Goal: Task Accomplishment & Management: Use online tool/utility

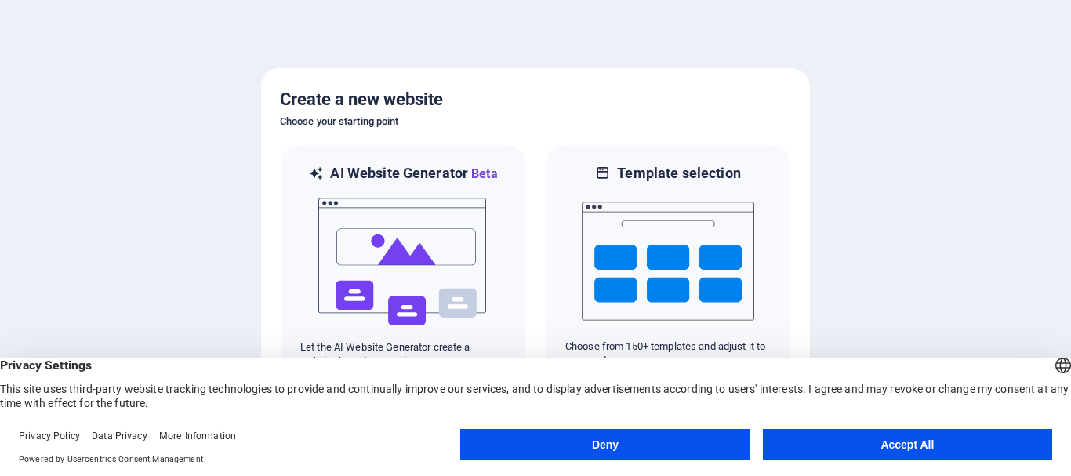
click at [815, 446] on button "Accept All" at bounding box center [907, 444] width 289 height 31
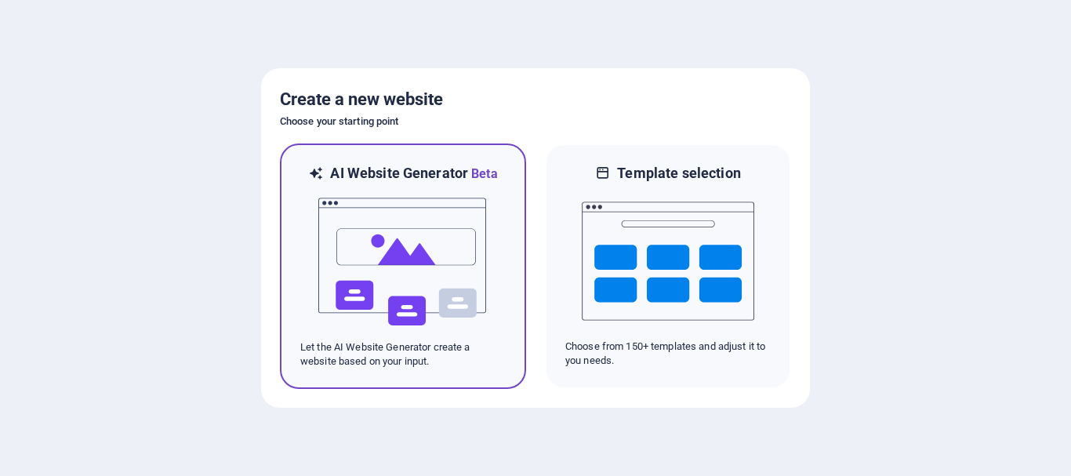
click at [406, 254] on img at bounding box center [403, 261] width 172 height 157
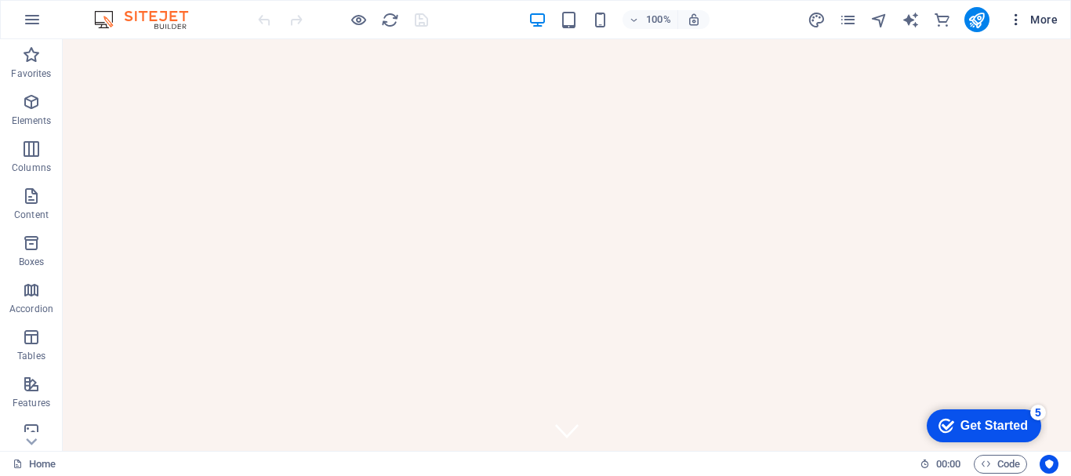
click at [1015, 18] on icon "button" at bounding box center [1016, 20] width 16 height 16
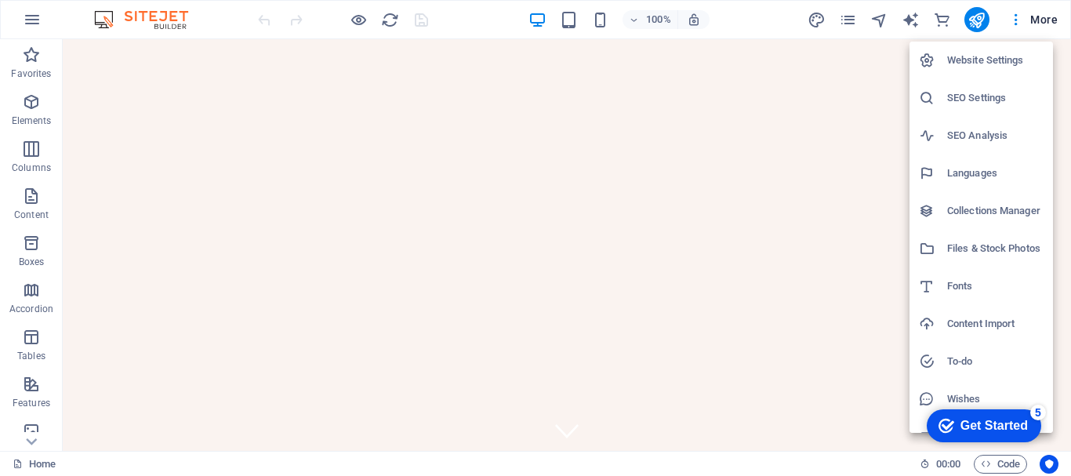
click at [1055, 16] on div at bounding box center [535, 238] width 1071 height 476
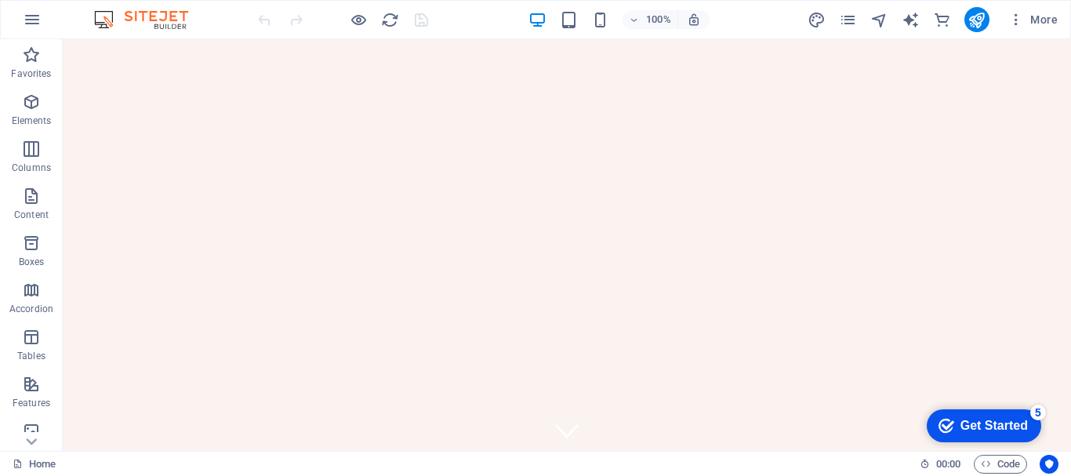
click at [1055, 16] on span "More" at bounding box center [1032, 20] width 49 height 16
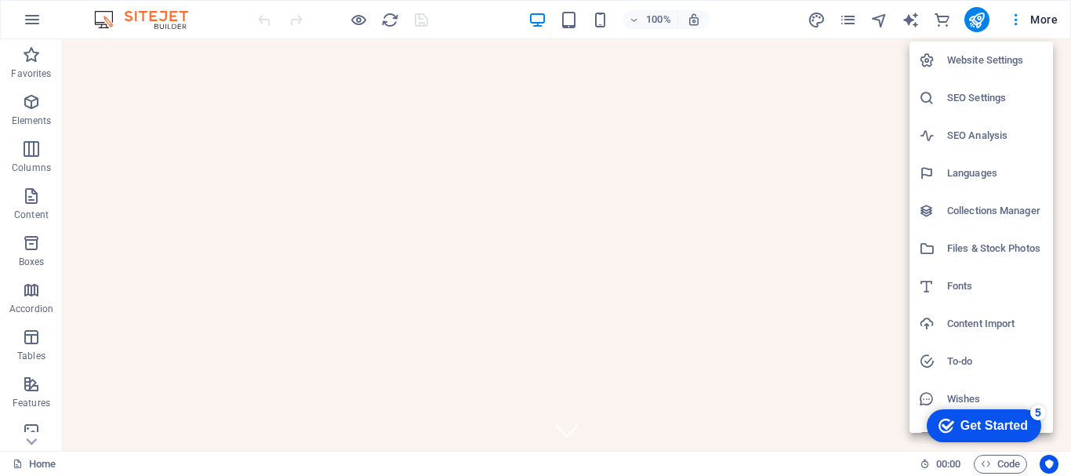
click at [1055, 16] on div at bounding box center [535, 238] width 1071 height 476
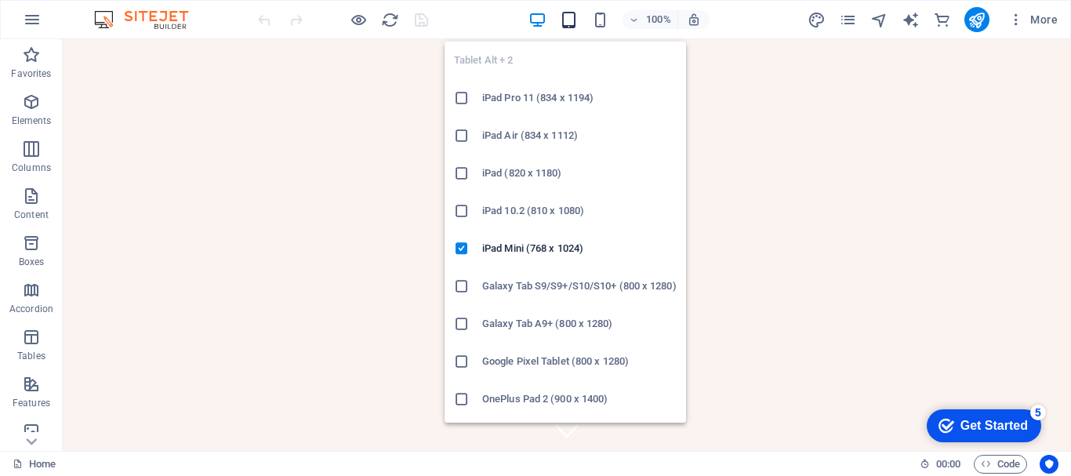
click at [573, 17] on icon "button" at bounding box center [569, 20] width 18 height 18
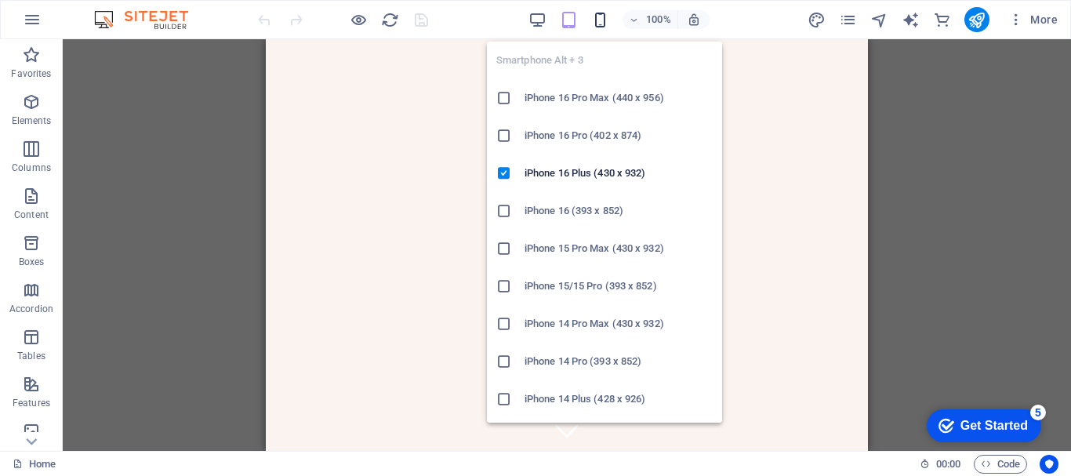
click at [601, 21] on icon "button" at bounding box center [600, 20] width 18 height 18
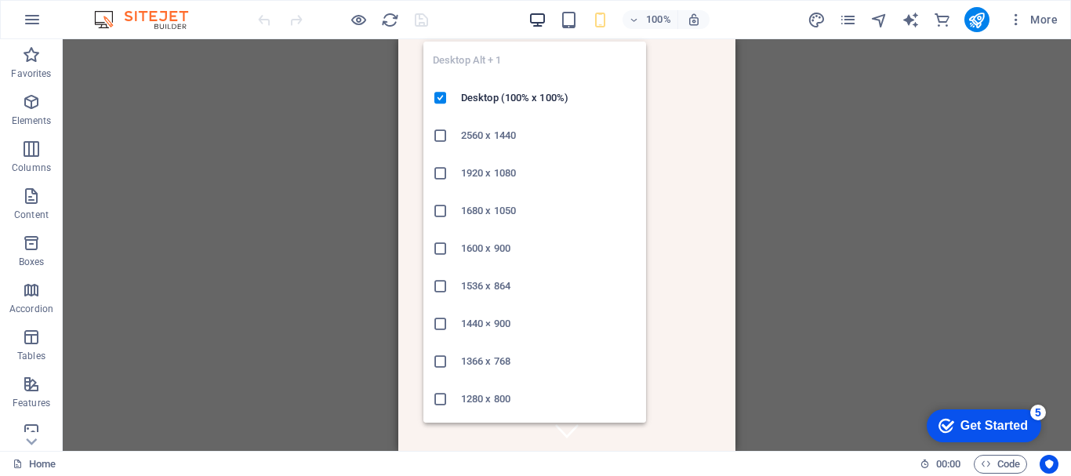
click at [536, 15] on icon "button" at bounding box center [537, 20] width 18 height 18
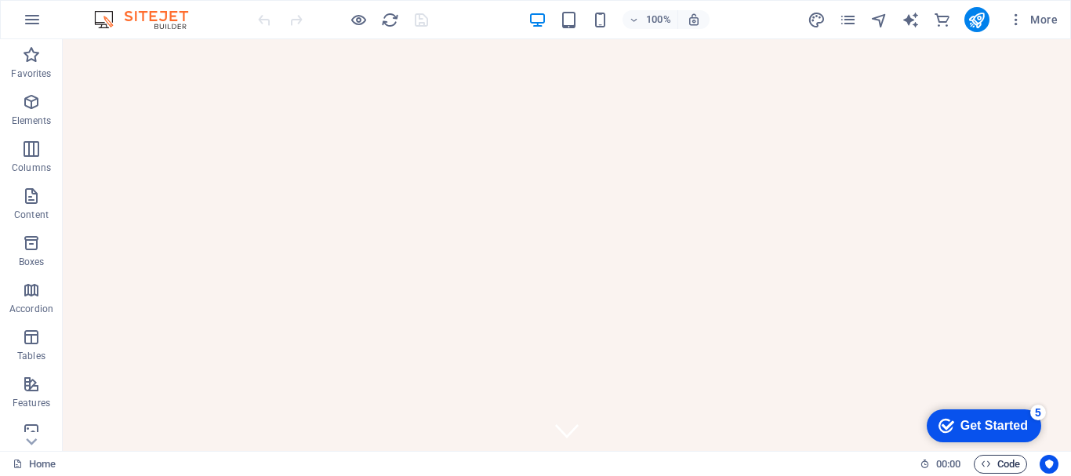
click at [992, 463] on span "Code" at bounding box center [1000, 464] width 39 height 19
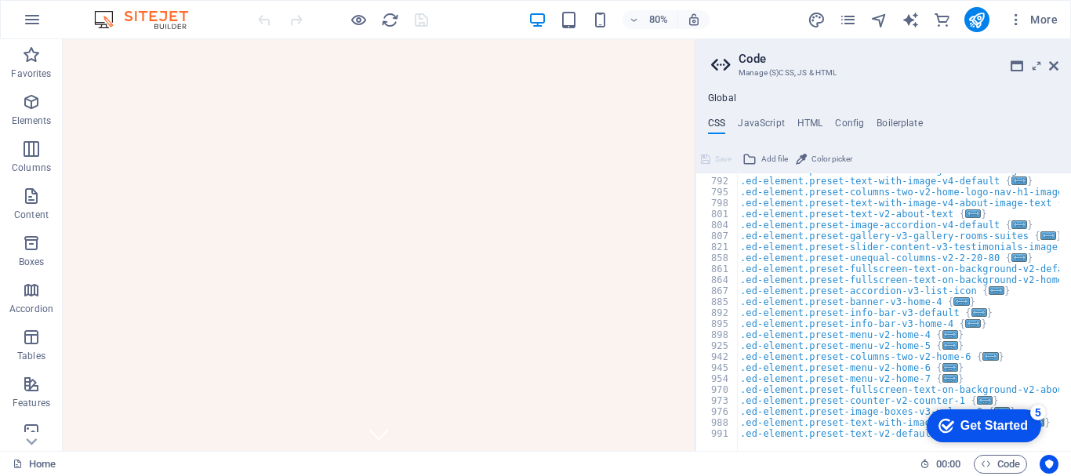
scroll to position [451, 0]
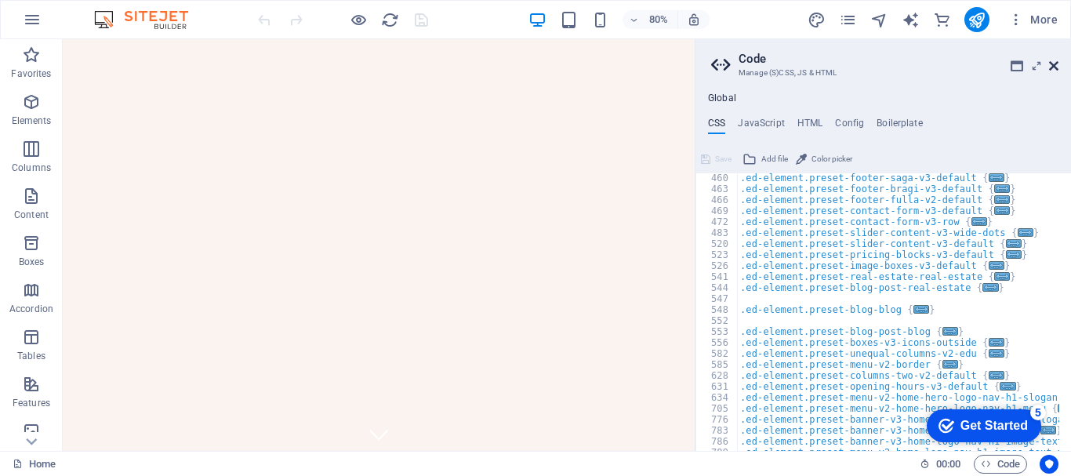
click at [1056, 60] on icon at bounding box center [1053, 66] width 9 height 13
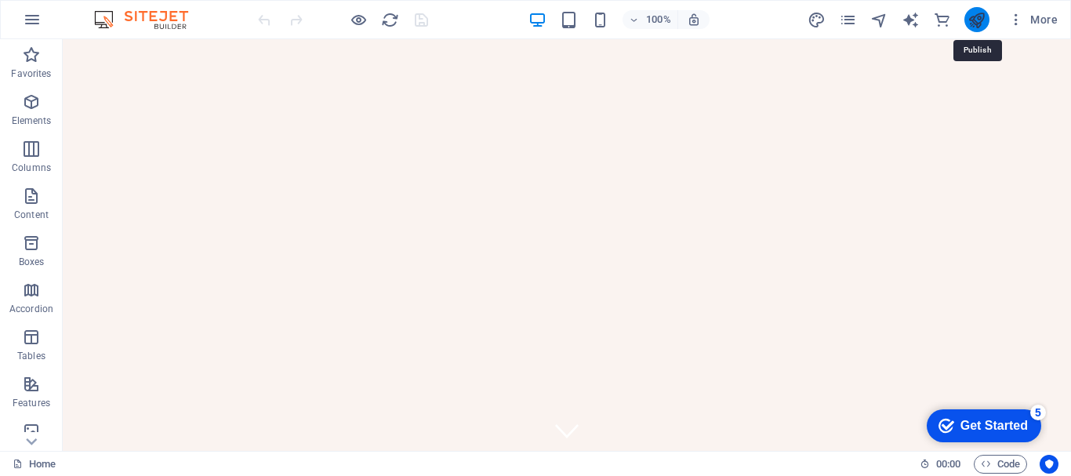
click at [974, 13] on icon "publish" at bounding box center [977, 20] width 18 height 18
